Goal: Transaction & Acquisition: Purchase product/service

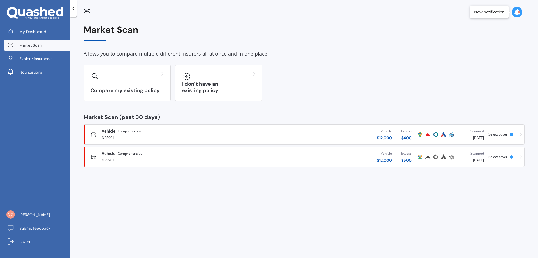
click at [154, 131] on div "Vehicle Comprehensive" at bounding box center [178, 131] width 152 height 6
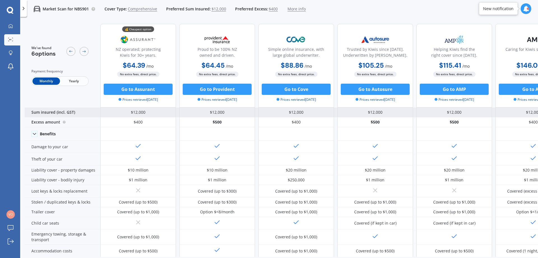
click at [135, 110] on div "$12,000" at bounding box center [138, 112] width 76 height 10
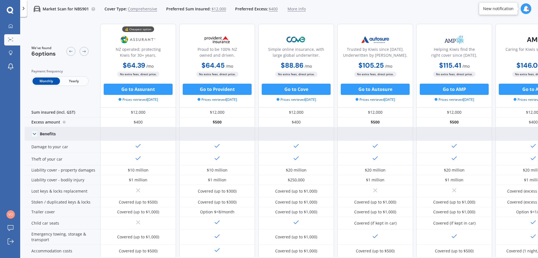
click at [32, 135] on icon at bounding box center [35, 134] width 6 height 6
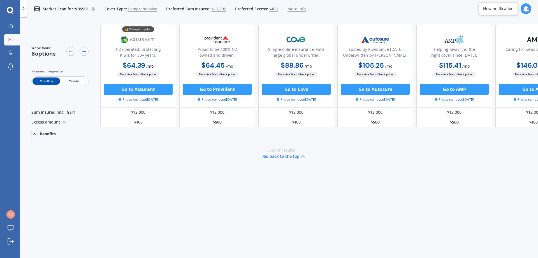
click at [32, 135] on icon at bounding box center [35, 134] width 6 height 6
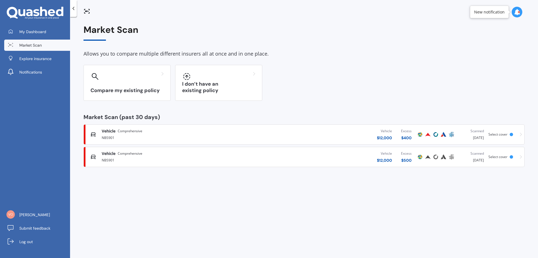
click at [118, 132] on span "Comprehensive" at bounding box center [130, 131] width 25 height 6
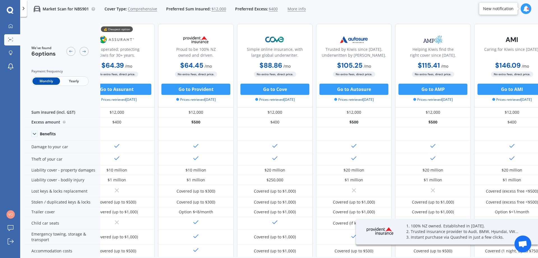
scroll to position [0, 36]
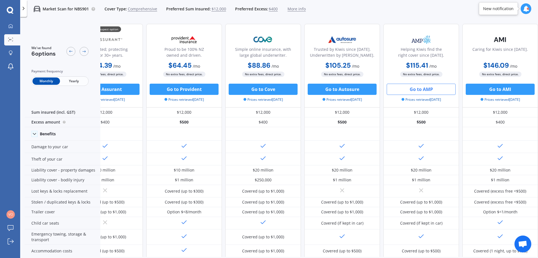
click at [407, 90] on button "Go to AMP" at bounding box center [421, 89] width 69 height 11
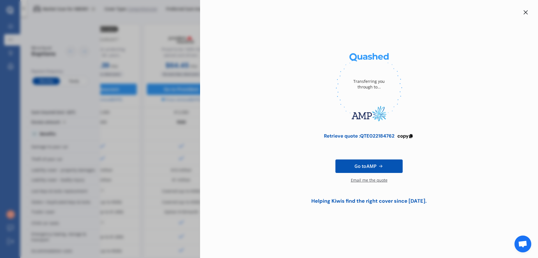
click at [524, 13] on icon at bounding box center [526, 12] width 4 height 4
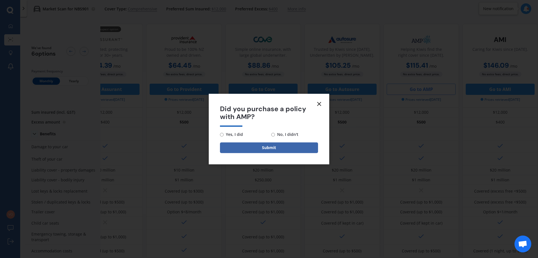
click at [319, 105] on icon at bounding box center [319, 103] width 7 height 7
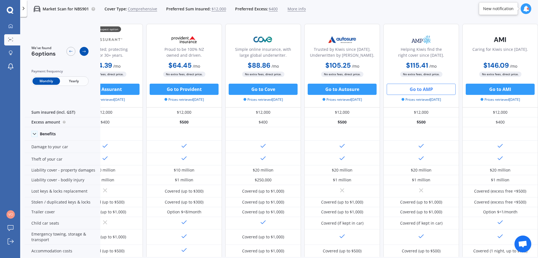
click at [83, 52] on icon at bounding box center [84, 51] width 4 height 4
click at [83, 54] on div at bounding box center [84, 51] width 9 height 9
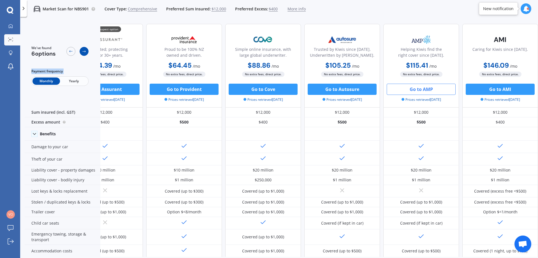
click at [83, 54] on div at bounding box center [84, 51] width 9 height 9
click at [83, 53] on icon at bounding box center [84, 51] width 4 height 4
click at [83, 50] on icon at bounding box center [84, 51] width 4 height 4
click at [73, 50] on icon at bounding box center [71, 51] width 4 height 4
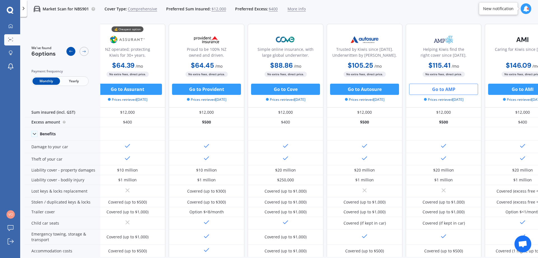
scroll to position [0, 0]
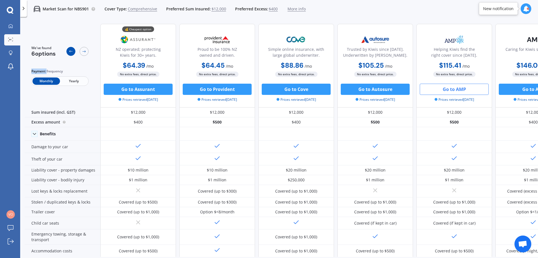
click at [73, 50] on icon at bounding box center [71, 51] width 4 height 4
click at [83, 49] on icon at bounding box center [84, 51] width 4 height 4
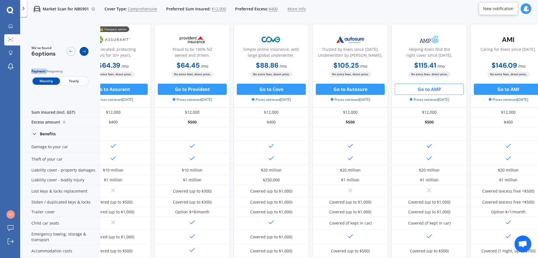
click at [83, 49] on icon at bounding box center [84, 51] width 4 height 4
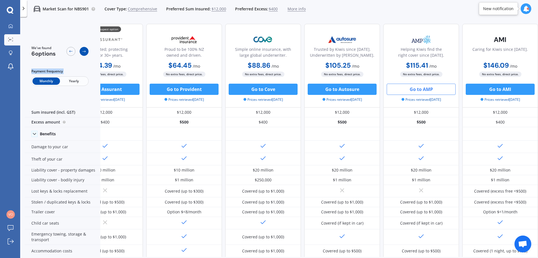
click at [83, 49] on icon at bounding box center [84, 51] width 4 height 4
